Goal: Transaction & Acquisition: Book appointment/travel/reservation

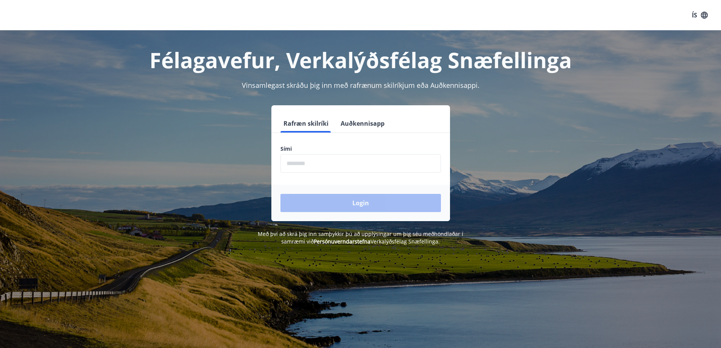
click at [314, 162] on input "phone" at bounding box center [360, 163] width 160 height 19
type input "********"
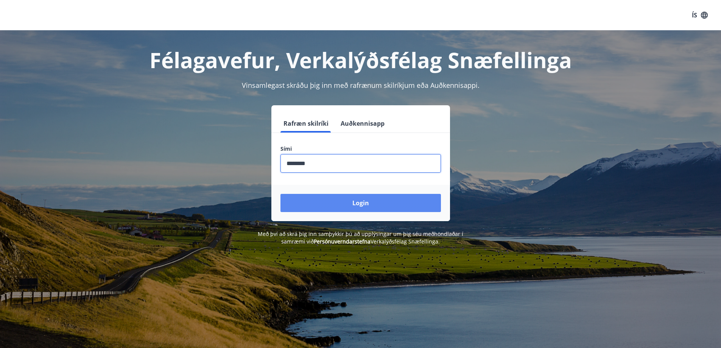
click at [326, 200] on button "Login" at bounding box center [360, 203] width 160 height 18
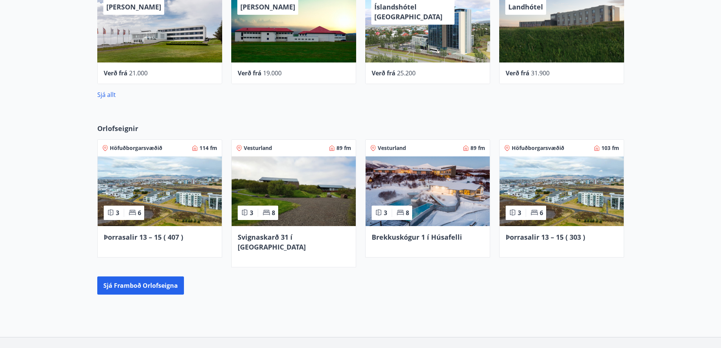
scroll to position [454, 0]
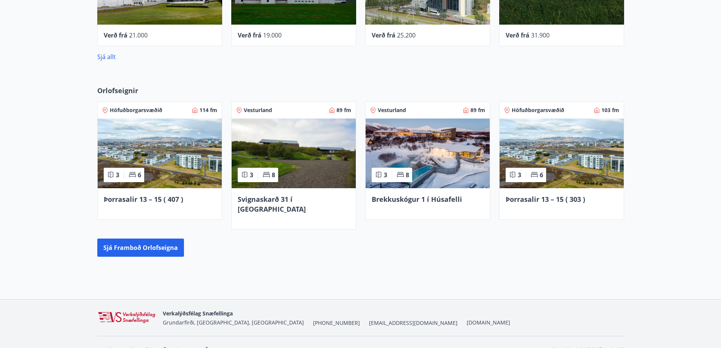
click at [131, 142] on img at bounding box center [160, 153] width 124 height 70
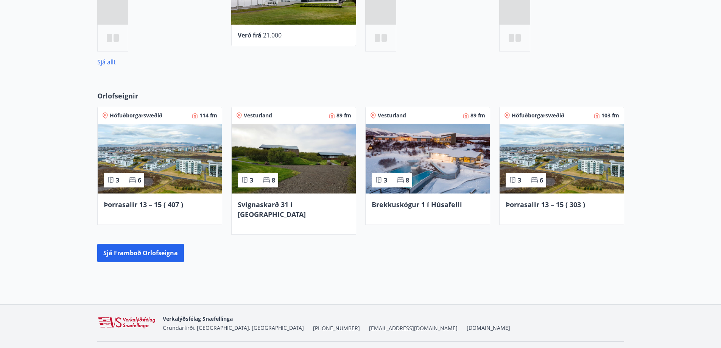
scroll to position [395, 0]
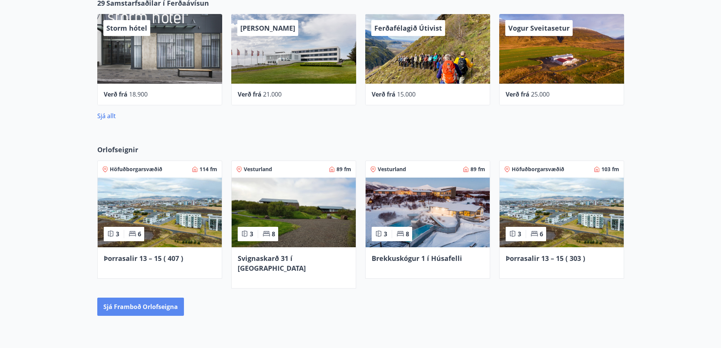
click at [129, 297] on button "Sjá framboð orlofseigna" at bounding box center [140, 306] width 87 height 18
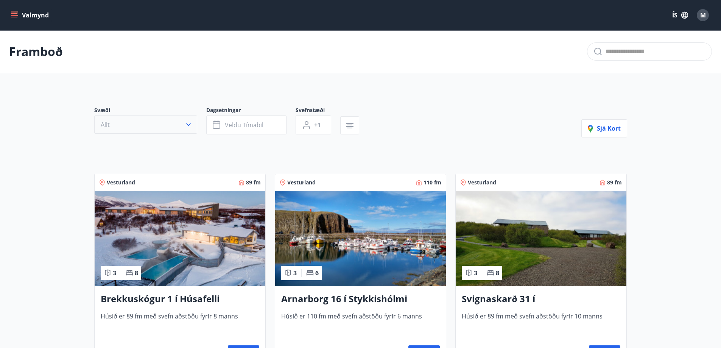
click at [189, 123] on icon "button" at bounding box center [189, 125] width 8 height 8
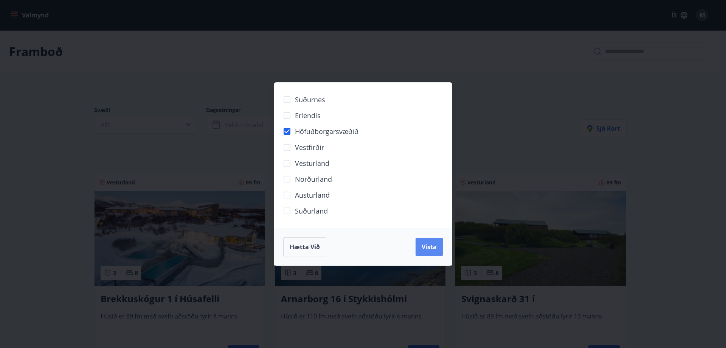
click at [431, 247] on span "Vista" at bounding box center [429, 247] width 15 height 8
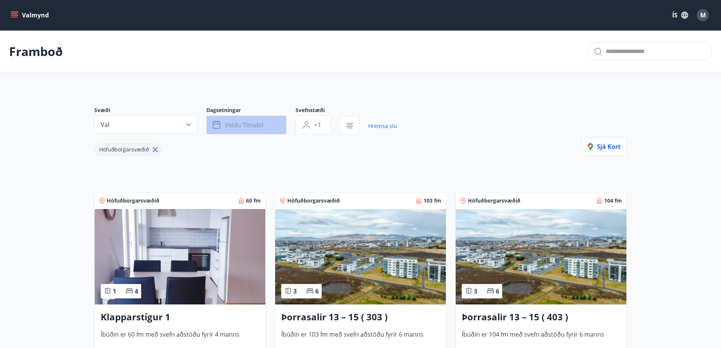
click at [247, 126] on span "Veldu tímabil" at bounding box center [244, 125] width 39 height 8
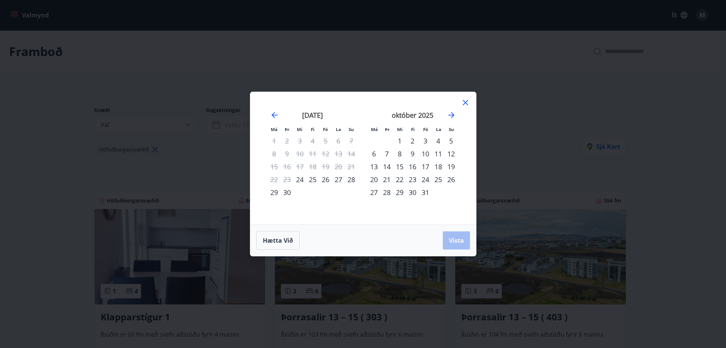
click at [423, 140] on div "3" at bounding box center [425, 140] width 13 height 13
click at [439, 139] on div "4" at bounding box center [438, 140] width 13 height 13
click at [451, 139] on div "5" at bounding box center [451, 140] width 13 height 13
click at [426, 140] on div "3" at bounding box center [425, 140] width 13 height 13
click at [440, 141] on div "4" at bounding box center [438, 140] width 13 height 13
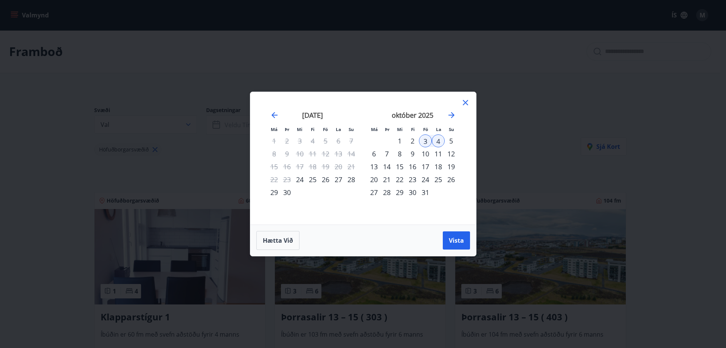
click at [449, 142] on div "5" at bounding box center [451, 140] width 13 height 13
click at [423, 141] on div "3" at bounding box center [425, 140] width 13 height 13
click at [437, 141] on div "4" at bounding box center [438, 140] width 13 height 13
click at [427, 144] on div "3" at bounding box center [425, 140] width 13 height 13
click at [424, 140] on div "3" at bounding box center [425, 140] width 13 height 13
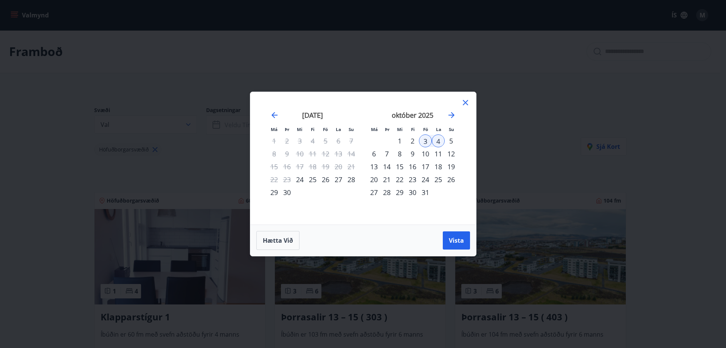
click at [440, 140] on div "4" at bounding box center [438, 140] width 13 height 13
click at [454, 139] on div "5" at bounding box center [451, 140] width 13 height 13
click at [437, 141] on div "4" at bounding box center [438, 140] width 13 height 13
click at [448, 140] on div "5" at bounding box center [451, 140] width 13 height 13
click at [460, 244] on span "Vista" at bounding box center [456, 240] width 15 height 8
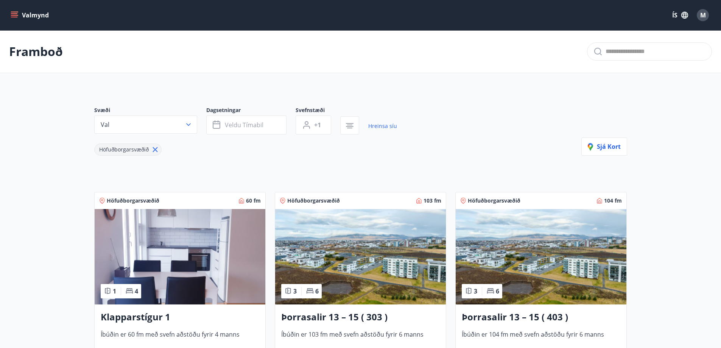
click at [180, 260] on img at bounding box center [180, 256] width 171 height 95
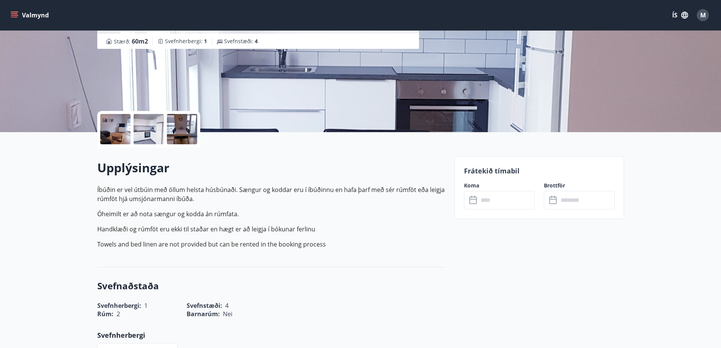
scroll to position [113, 0]
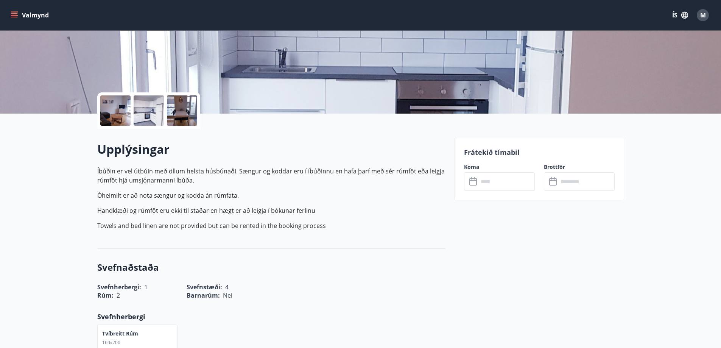
click at [490, 183] on input "text" at bounding box center [506, 181] width 56 height 19
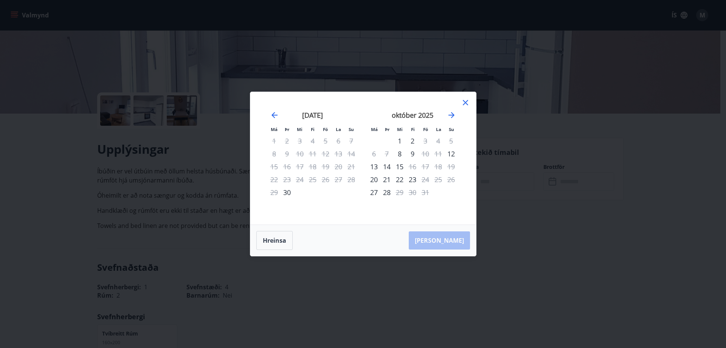
click at [463, 101] on icon at bounding box center [465, 102] width 9 height 9
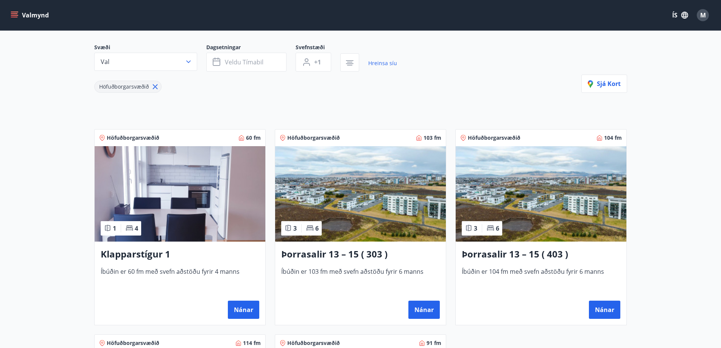
scroll to position [76, 0]
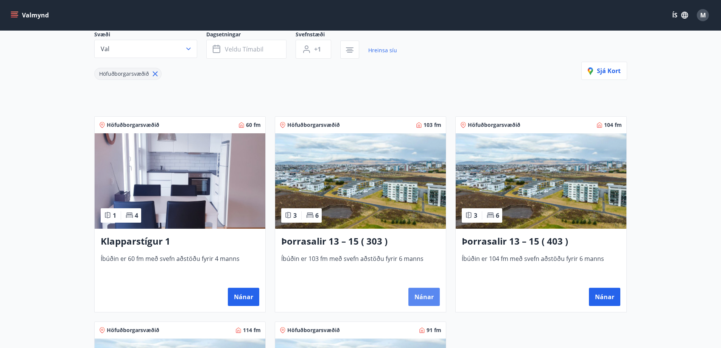
click at [423, 295] on button "Nánar" at bounding box center [423, 297] width 31 height 18
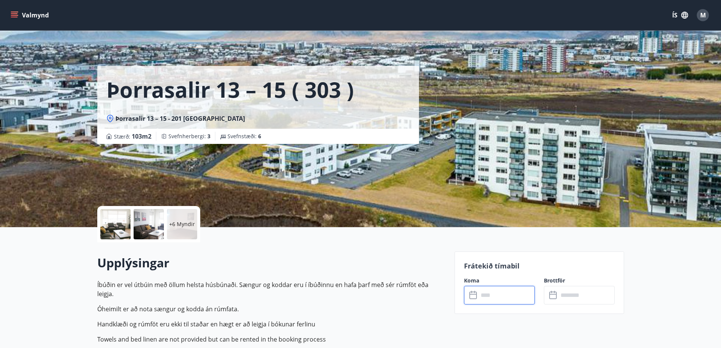
click at [494, 297] on input "text" at bounding box center [506, 295] width 56 height 19
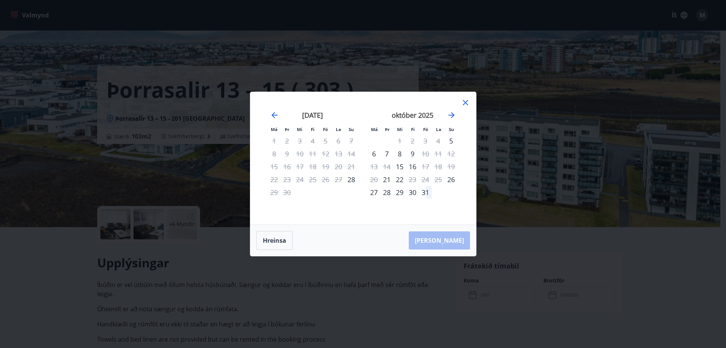
click at [464, 101] on icon at bounding box center [465, 102] width 9 height 9
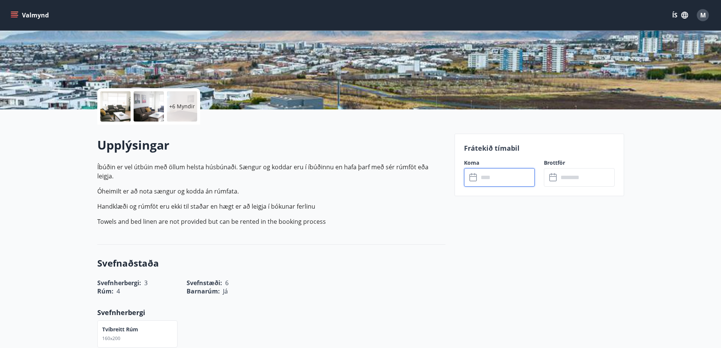
scroll to position [151, 0]
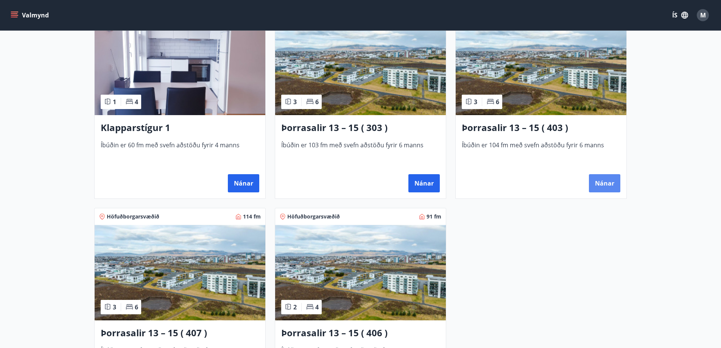
click at [609, 184] on button "Nánar" at bounding box center [604, 183] width 31 height 18
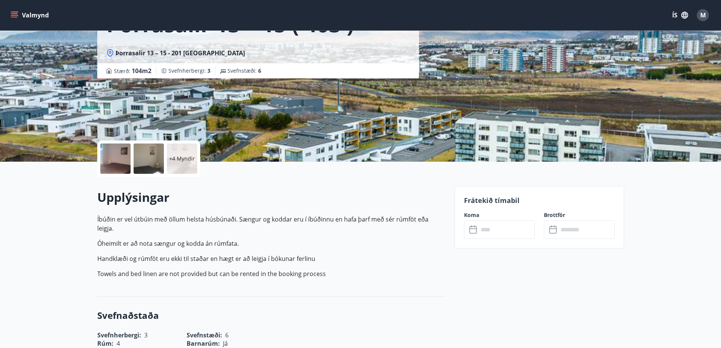
scroll to position [76, 0]
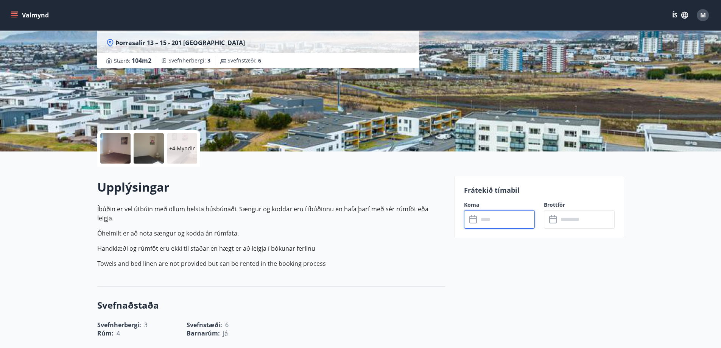
click at [505, 219] on input "text" at bounding box center [506, 219] width 56 height 19
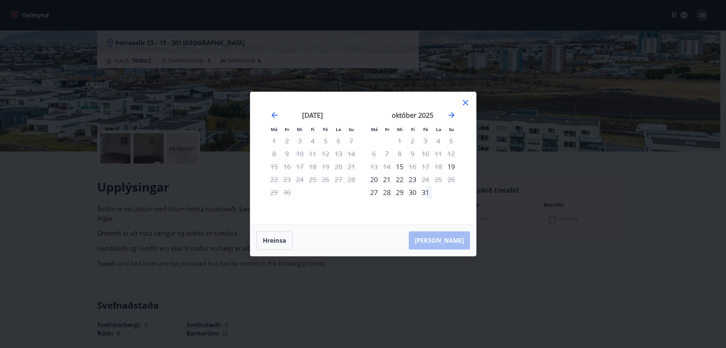
click at [466, 103] on icon at bounding box center [465, 102] width 5 height 5
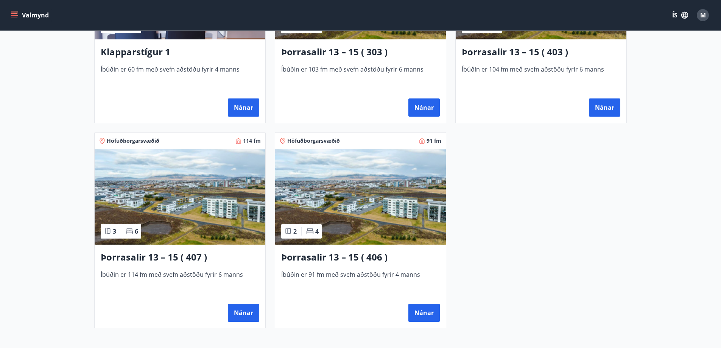
click at [179, 216] on img at bounding box center [180, 196] width 171 height 95
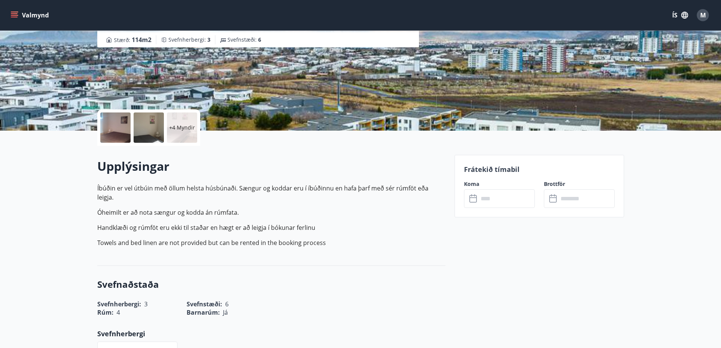
scroll to position [113, 0]
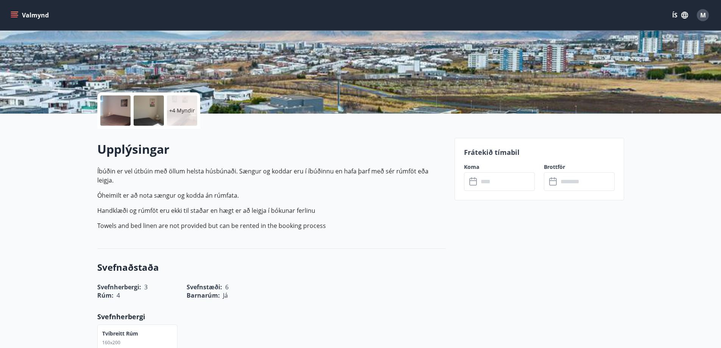
click at [504, 183] on input "text" at bounding box center [506, 181] width 56 height 19
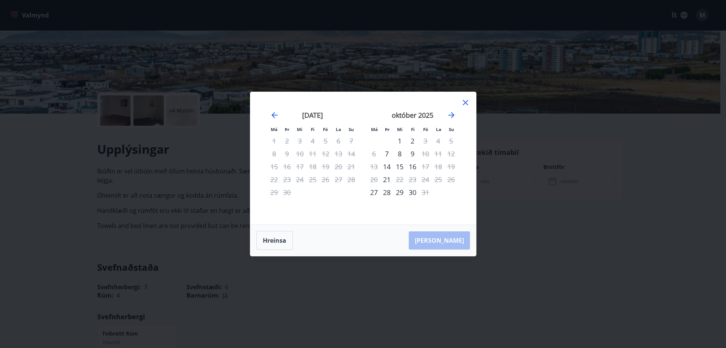
click at [466, 103] on icon at bounding box center [465, 102] width 1 height 1
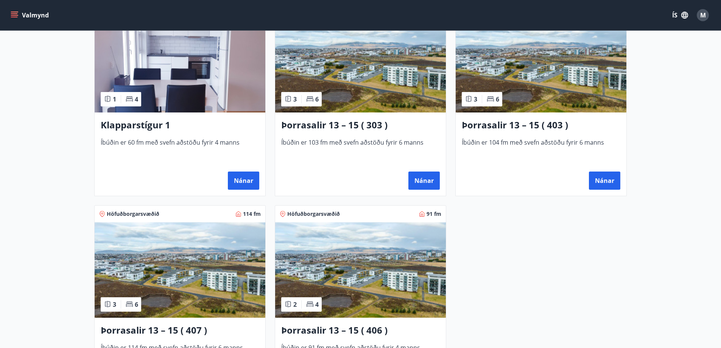
scroll to position [303, 0]
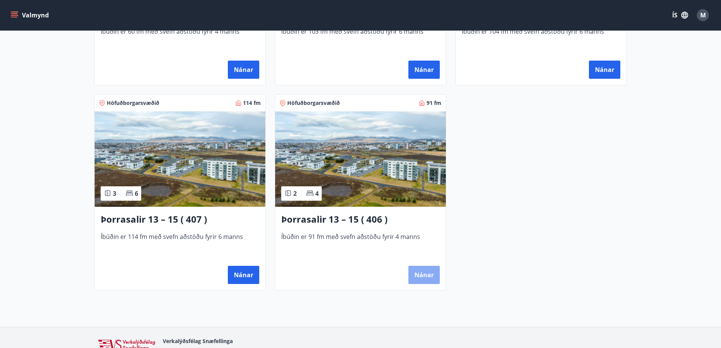
click at [426, 276] on button "Nánar" at bounding box center [423, 275] width 31 height 18
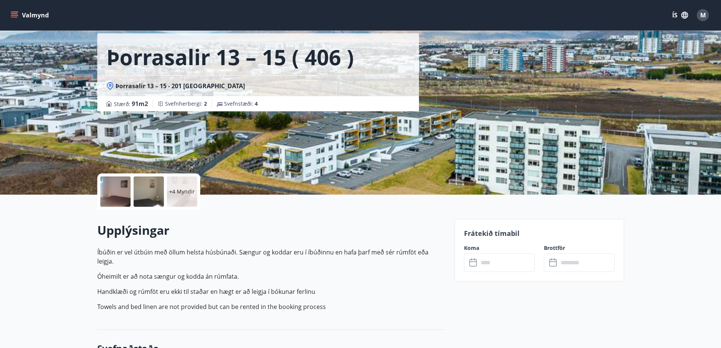
scroll to position [76, 0]
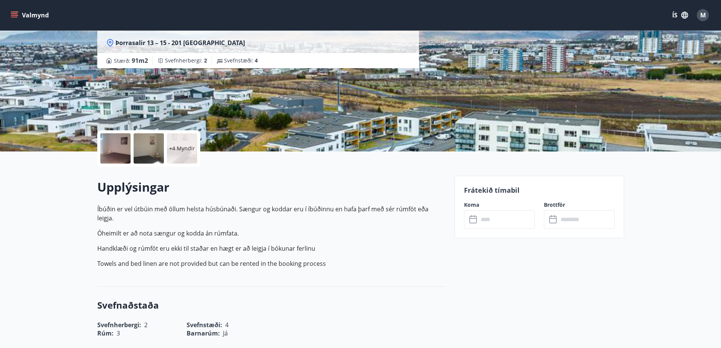
click at [492, 220] on input "text" at bounding box center [506, 219] width 56 height 19
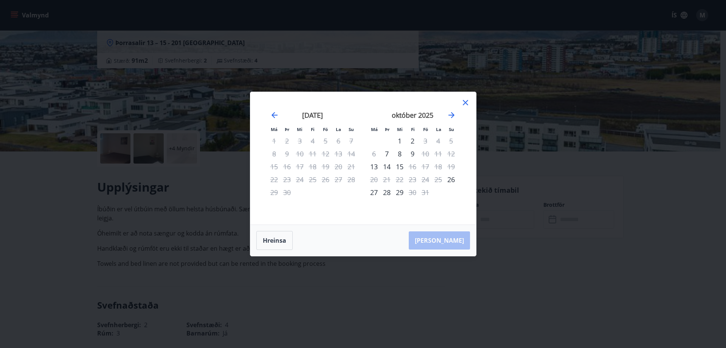
click at [469, 100] on icon at bounding box center [465, 102] width 9 height 9
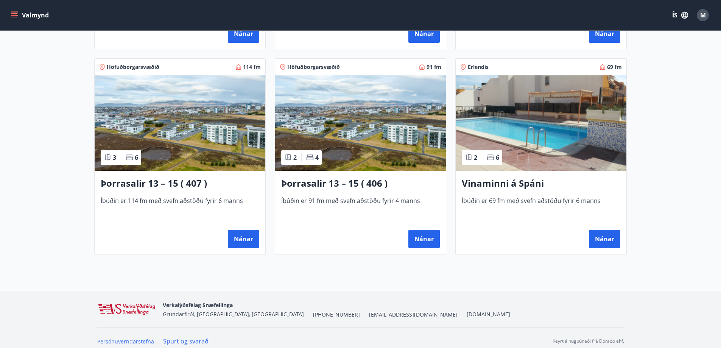
scroll to position [532, 0]
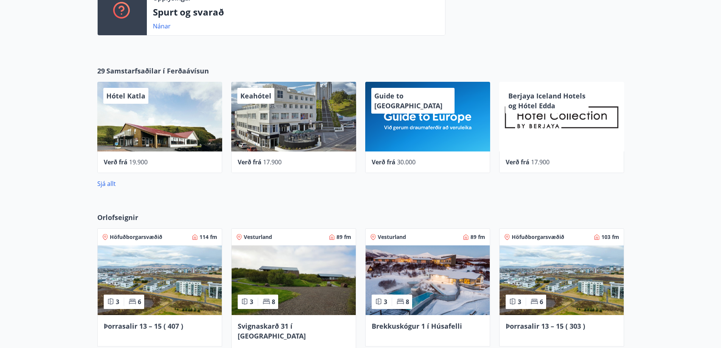
scroll to position [295, 0]
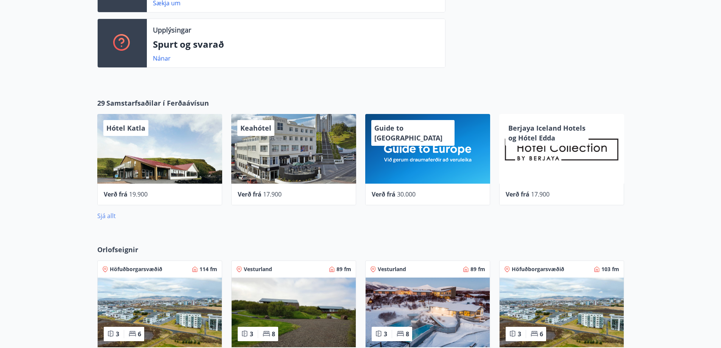
click at [106, 215] on link "Sjá allt" at bounding box center [106, 215] width 19 height 8
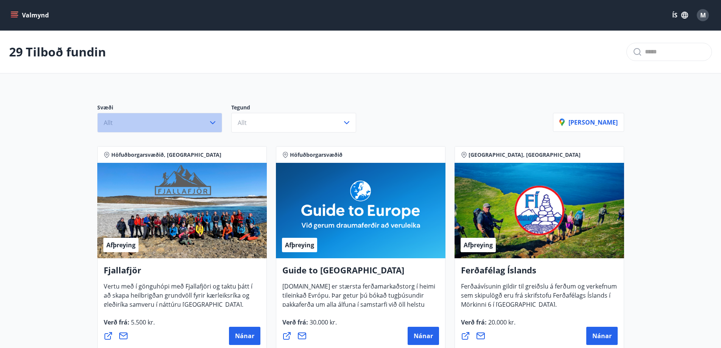
click at [213, 123] on icon "button" at bounding box center [212, 122] width 9 height 9
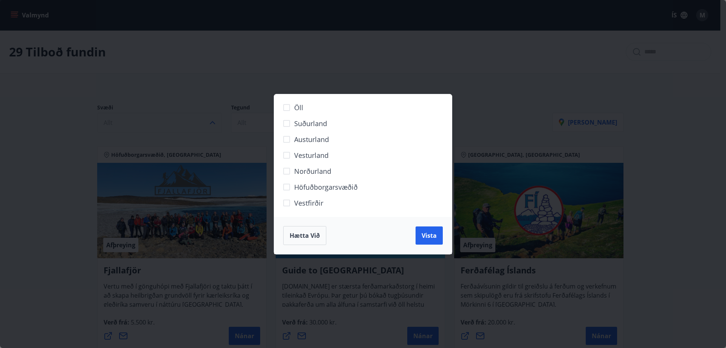
click at [297, 188] on span "Höfuðborgarsvæðið" at bounding box center [326, 187] width 64 height 10
click at [431, 231] on span "Vista" at bounding box center [429, 235] width 15 height 8
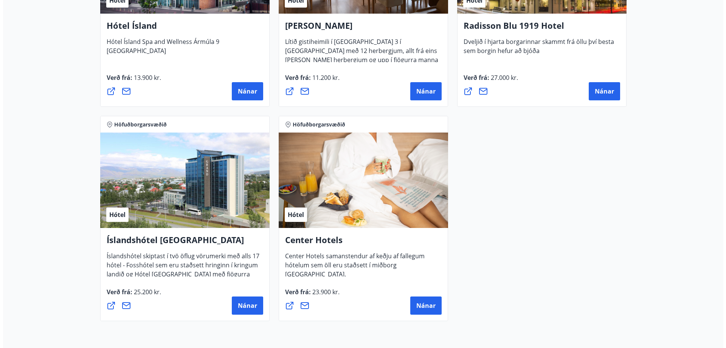
scroll to position [567, 0]
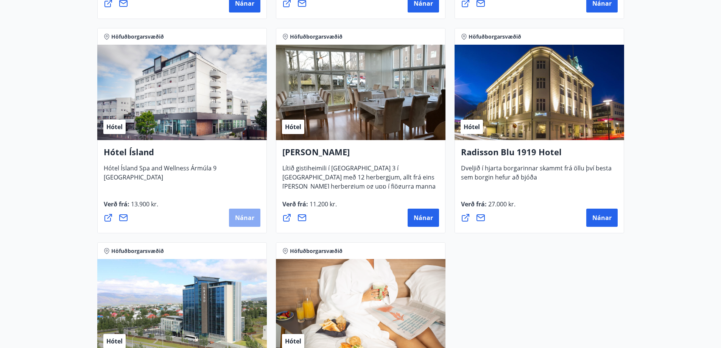
click at [247, 218] on span "Nánar" at bounding box center [244, 217] width 19 height 8
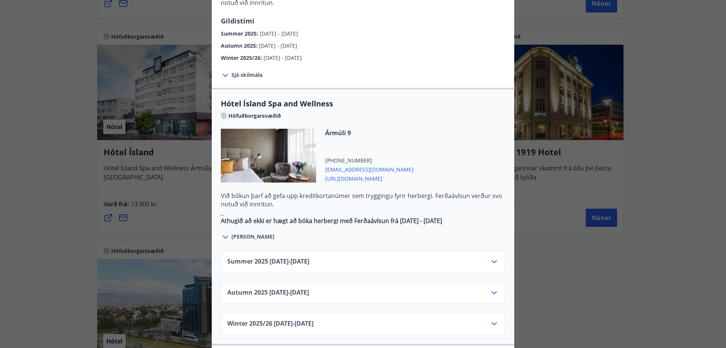
scroll to position [378, 0]
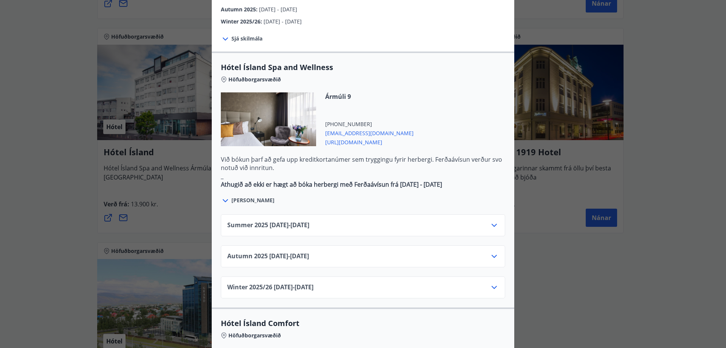
click at [492, 224] on icon at bounding box center [494, 225] width 5 height 3
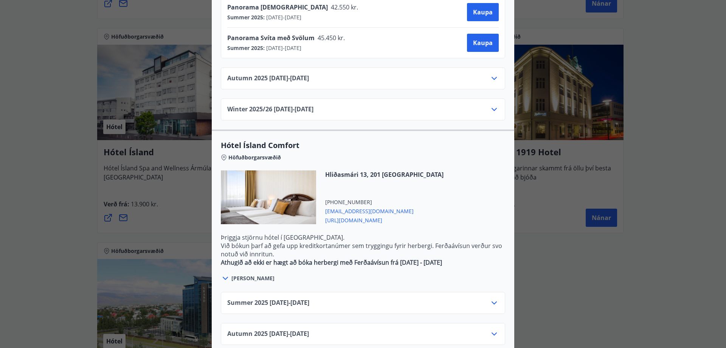
scroll to position [727, 0]
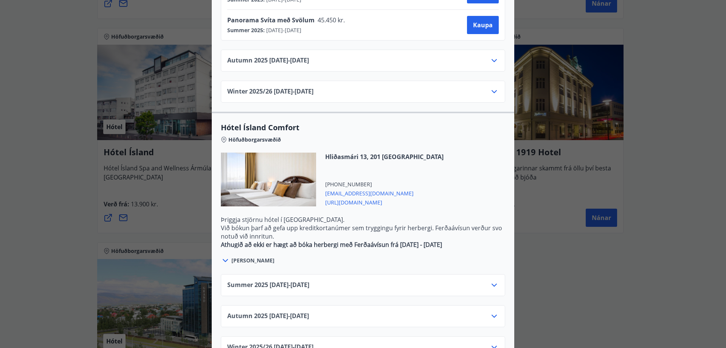
click at [492, 283] on icon at bounding box center [494, 284] width 5 height 3
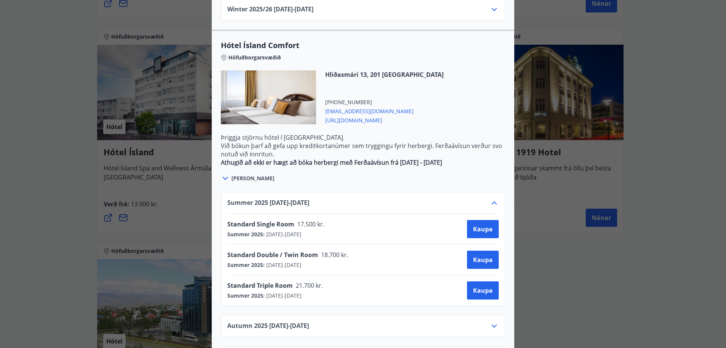
scroll to position [819, 0]
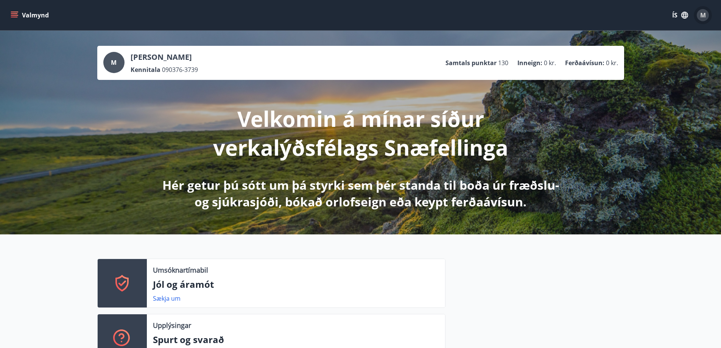
click at [704, 17] on span "M" at bounding box center [703, 15] width 6 height 8
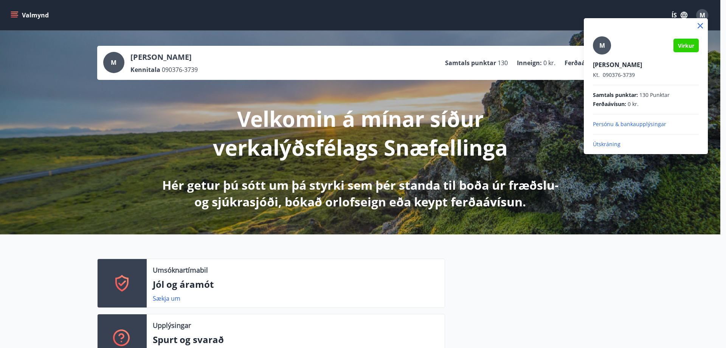
click at [607, 145] on p "Útskráning" at bounding box center [646, 144] width 106 height 8
